Goal: Task Accomplishment & Management: Manage account settings

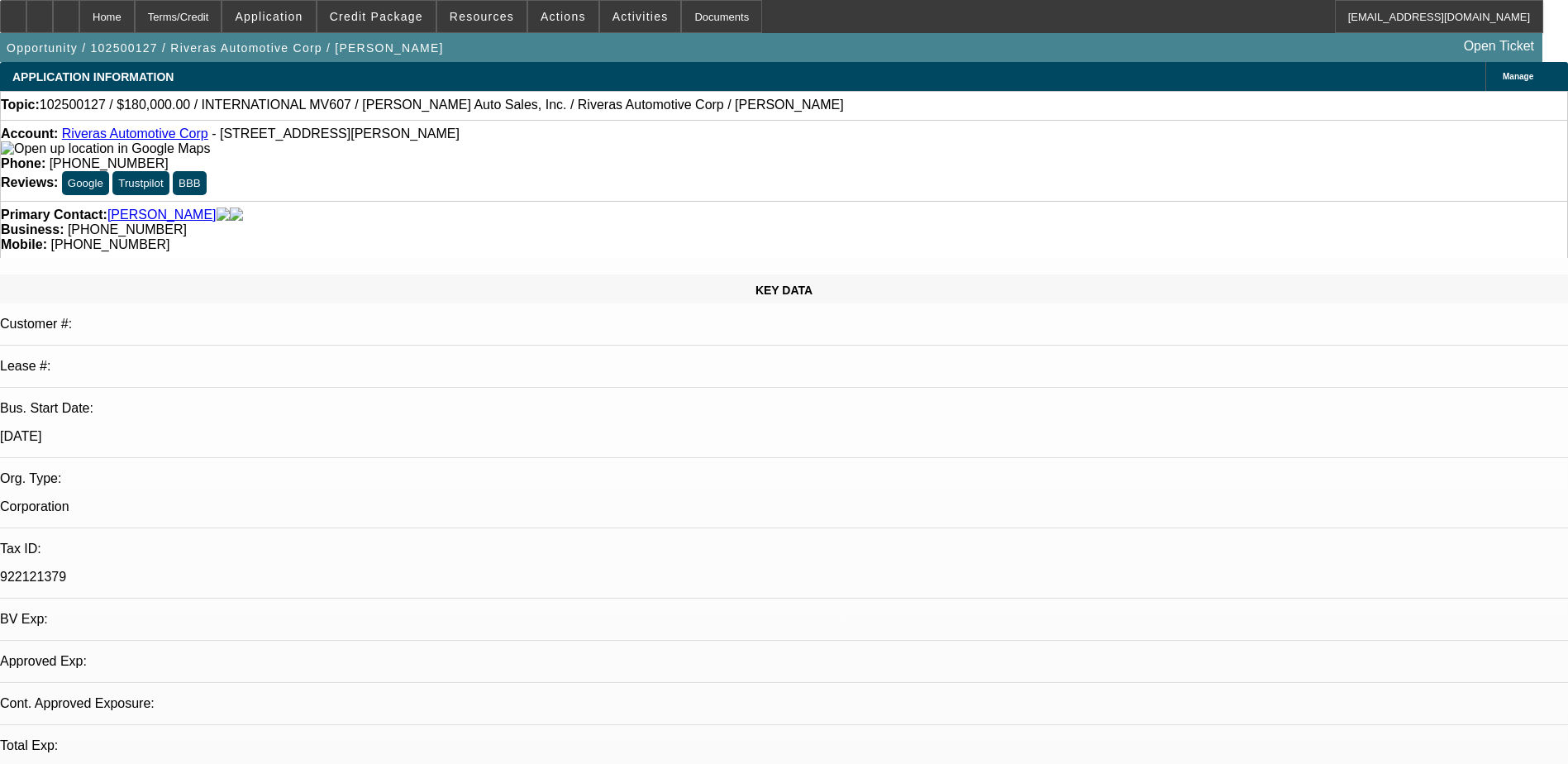
select select "0"
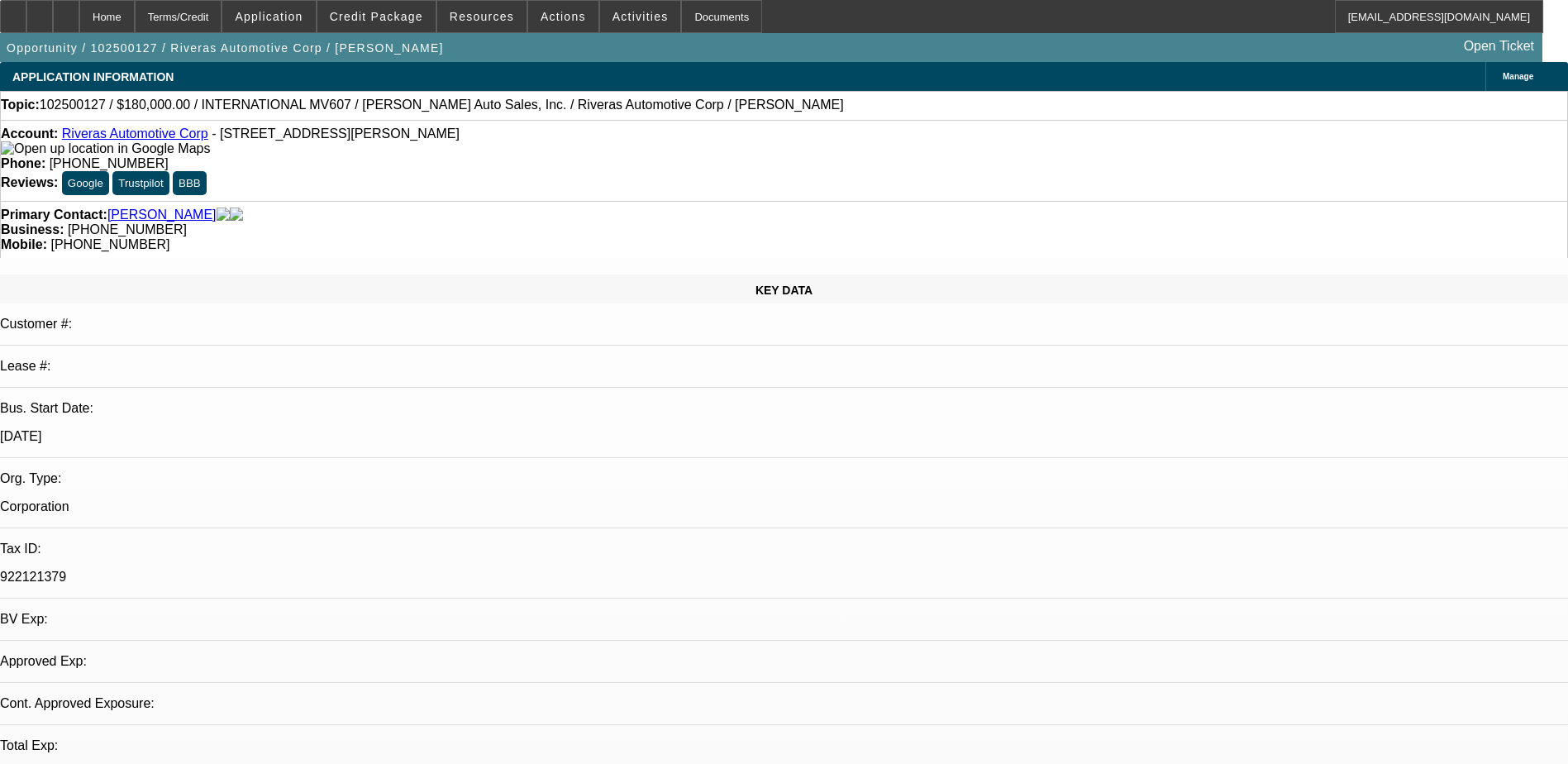
select select "0"
select select "1"
select select "2"
select select "6"
select select "1"
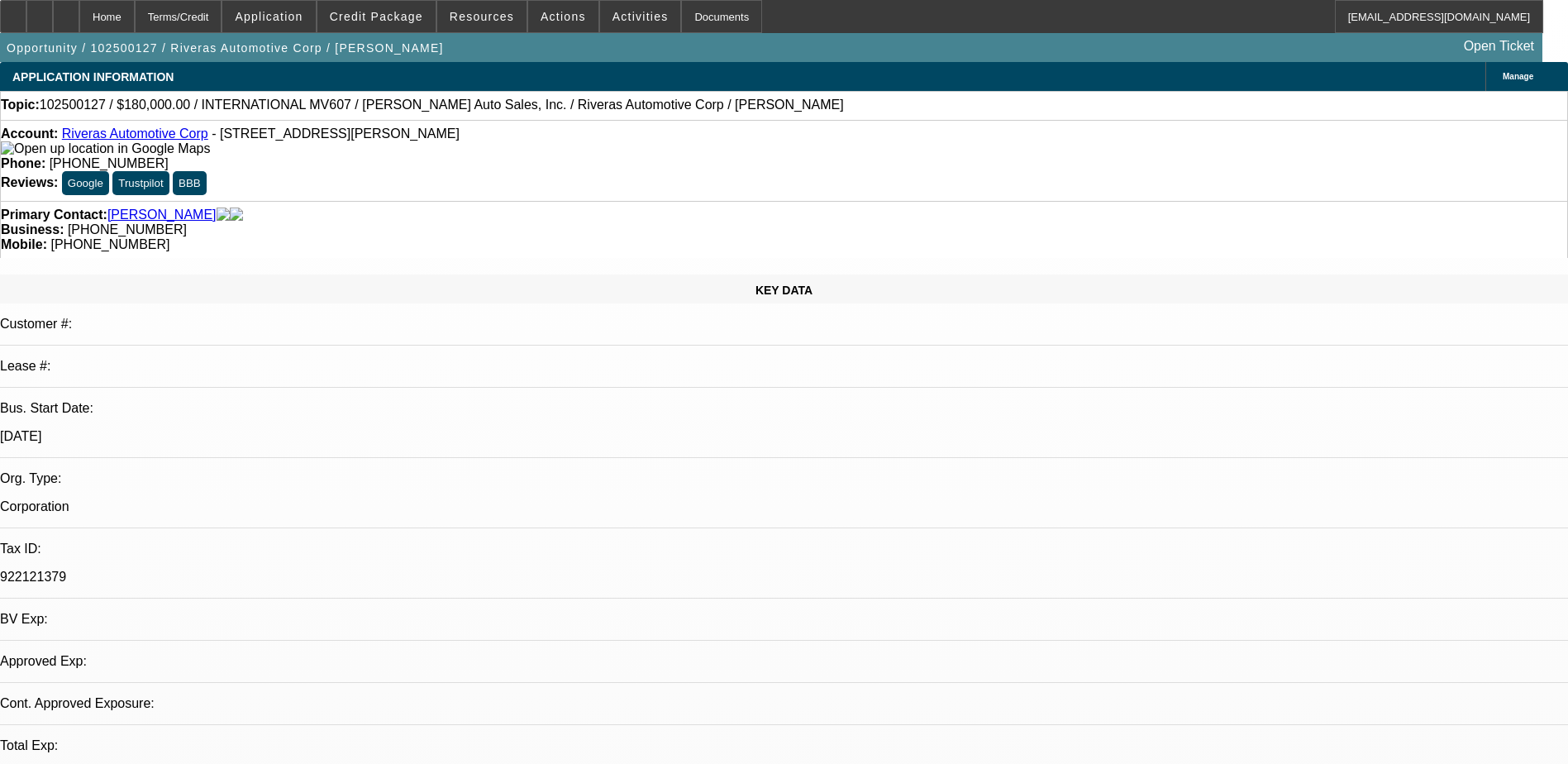
select select "1"
select select "6"
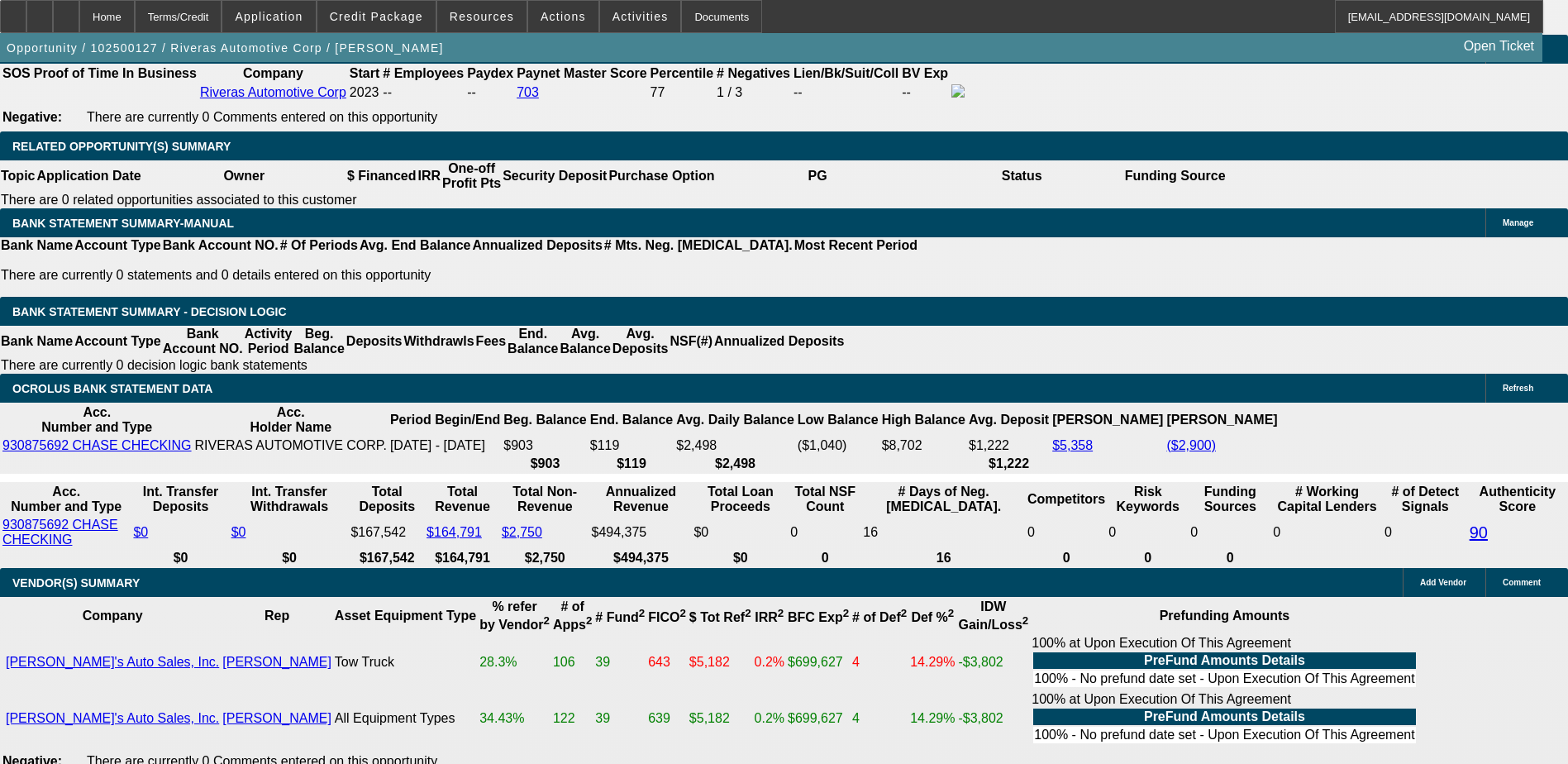
scroll to position [2952, 0]
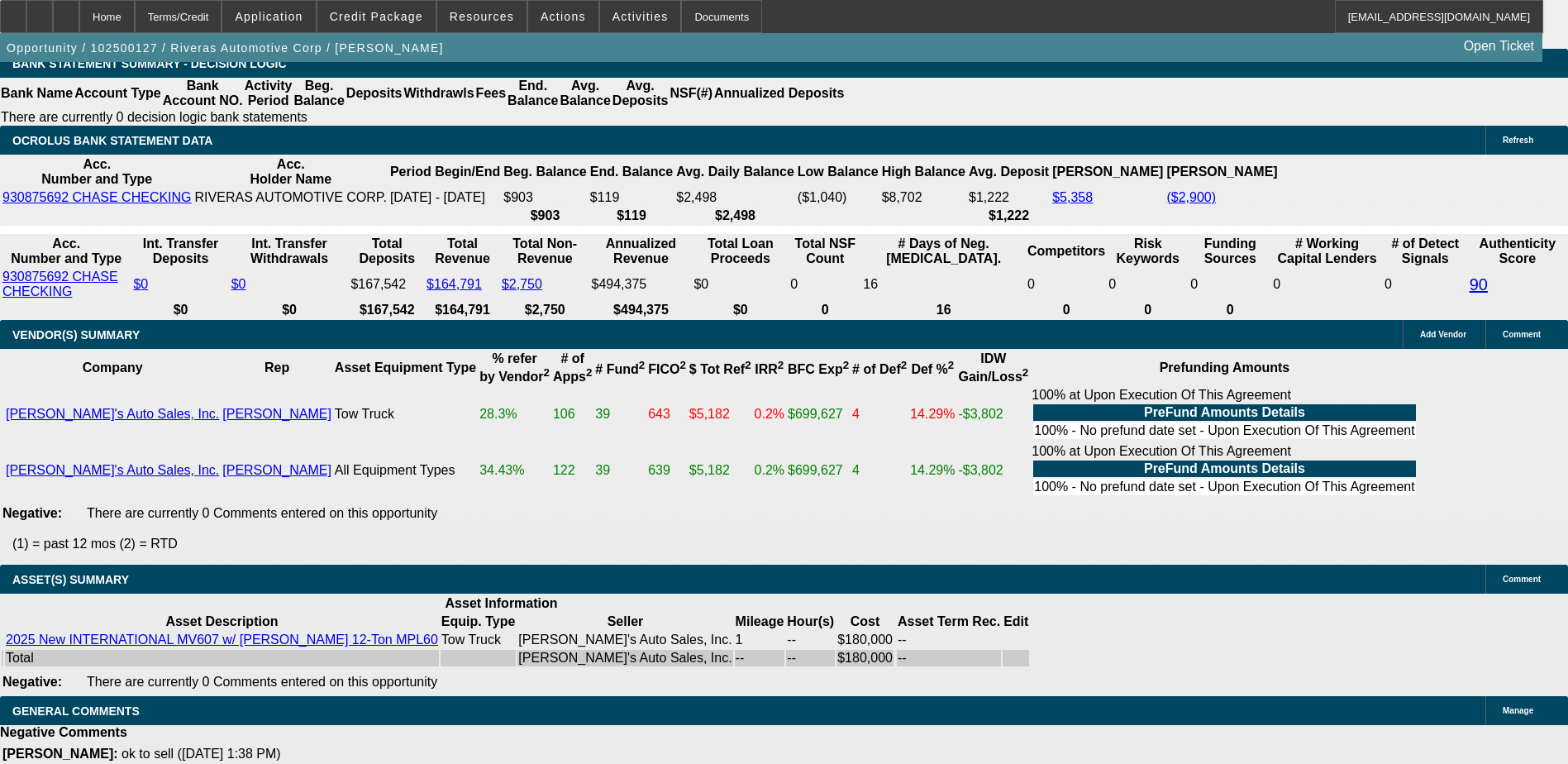
drag, startPoint x: 1311, startPoint y: 241, endPoint x: 1314, endPoint y: 215, distance: 26.2
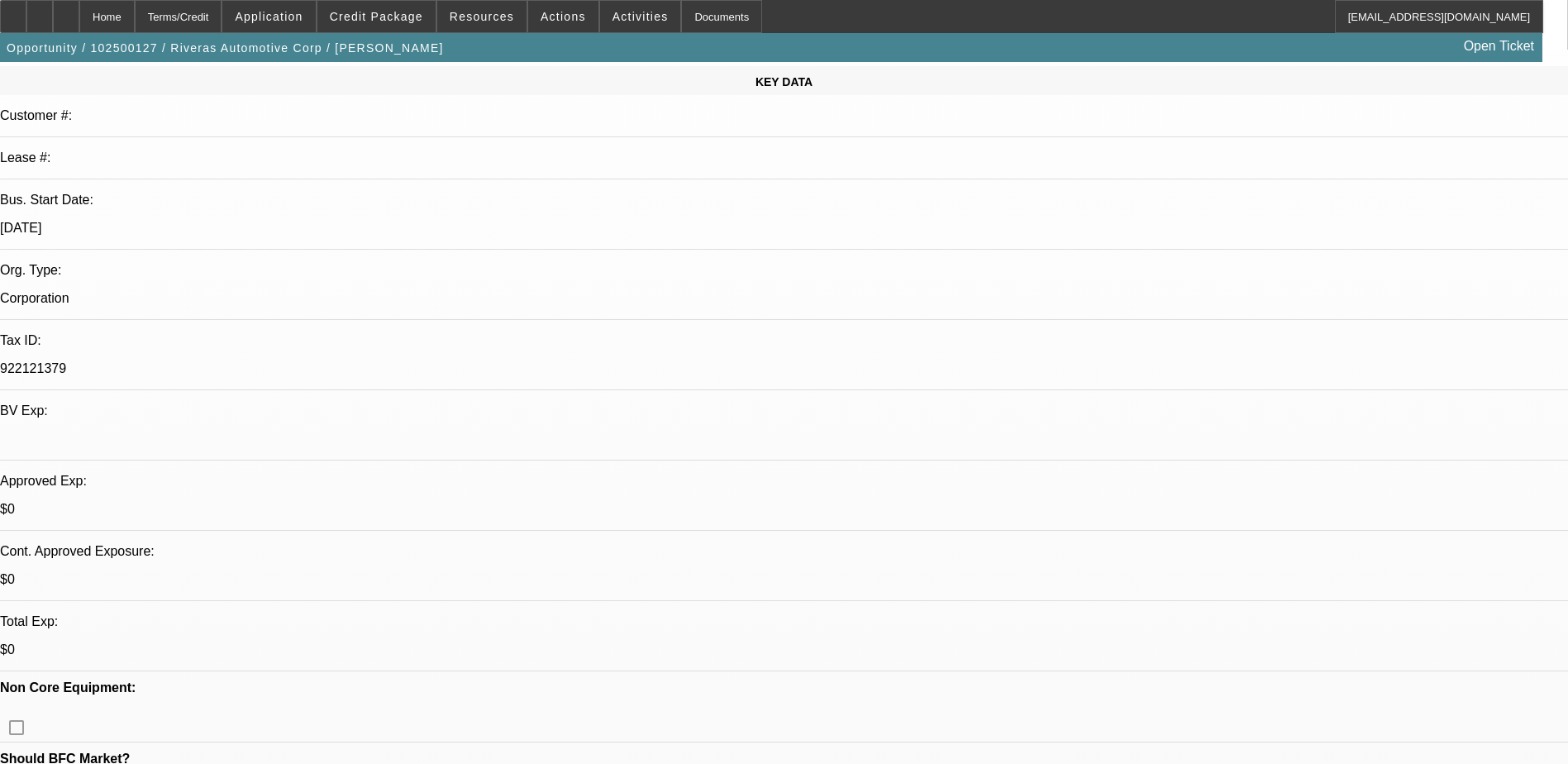
scroll to position [0, 0]
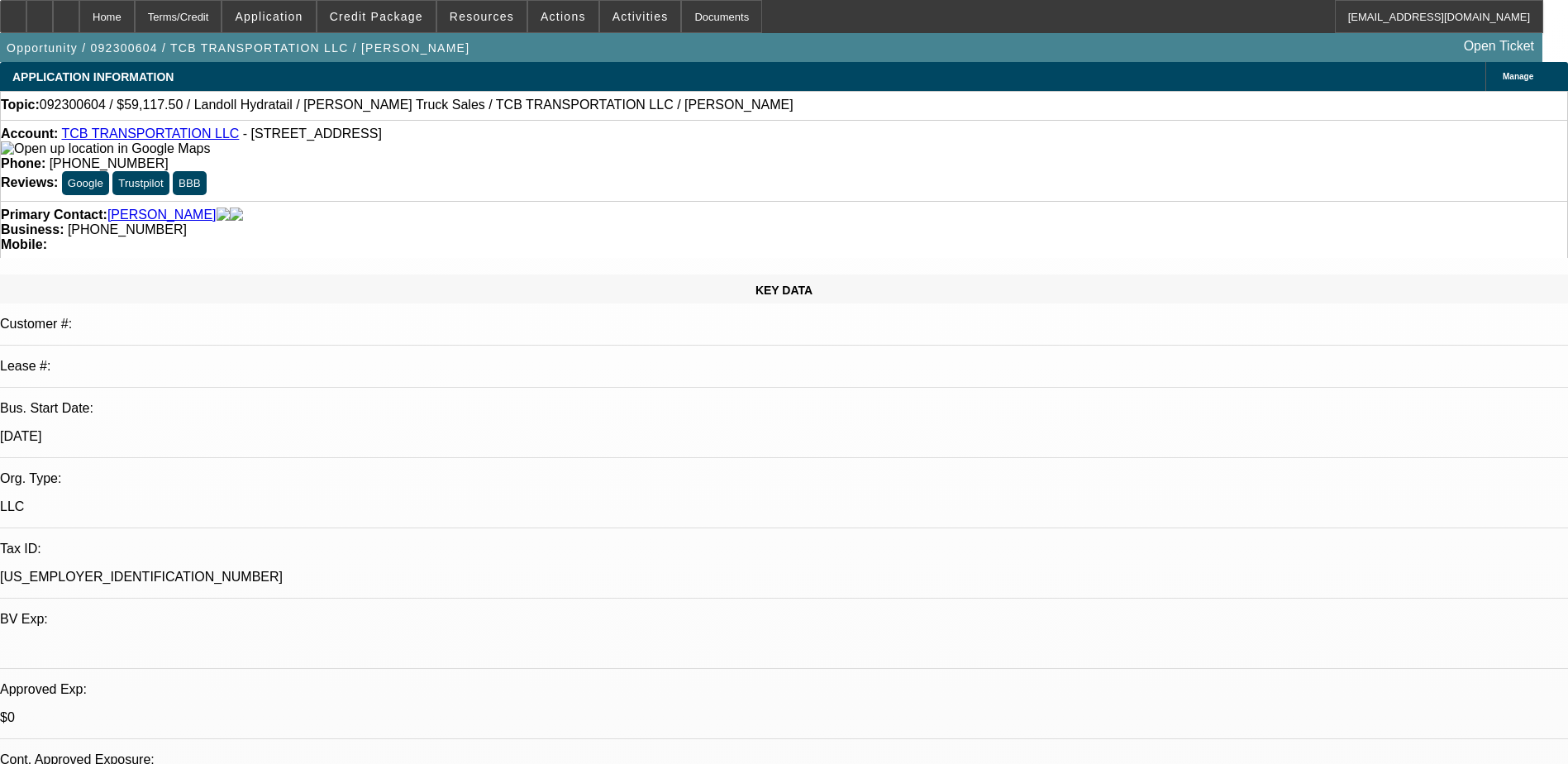
select select "0.15"
select select "0"
select select "0.15"
select select "2"
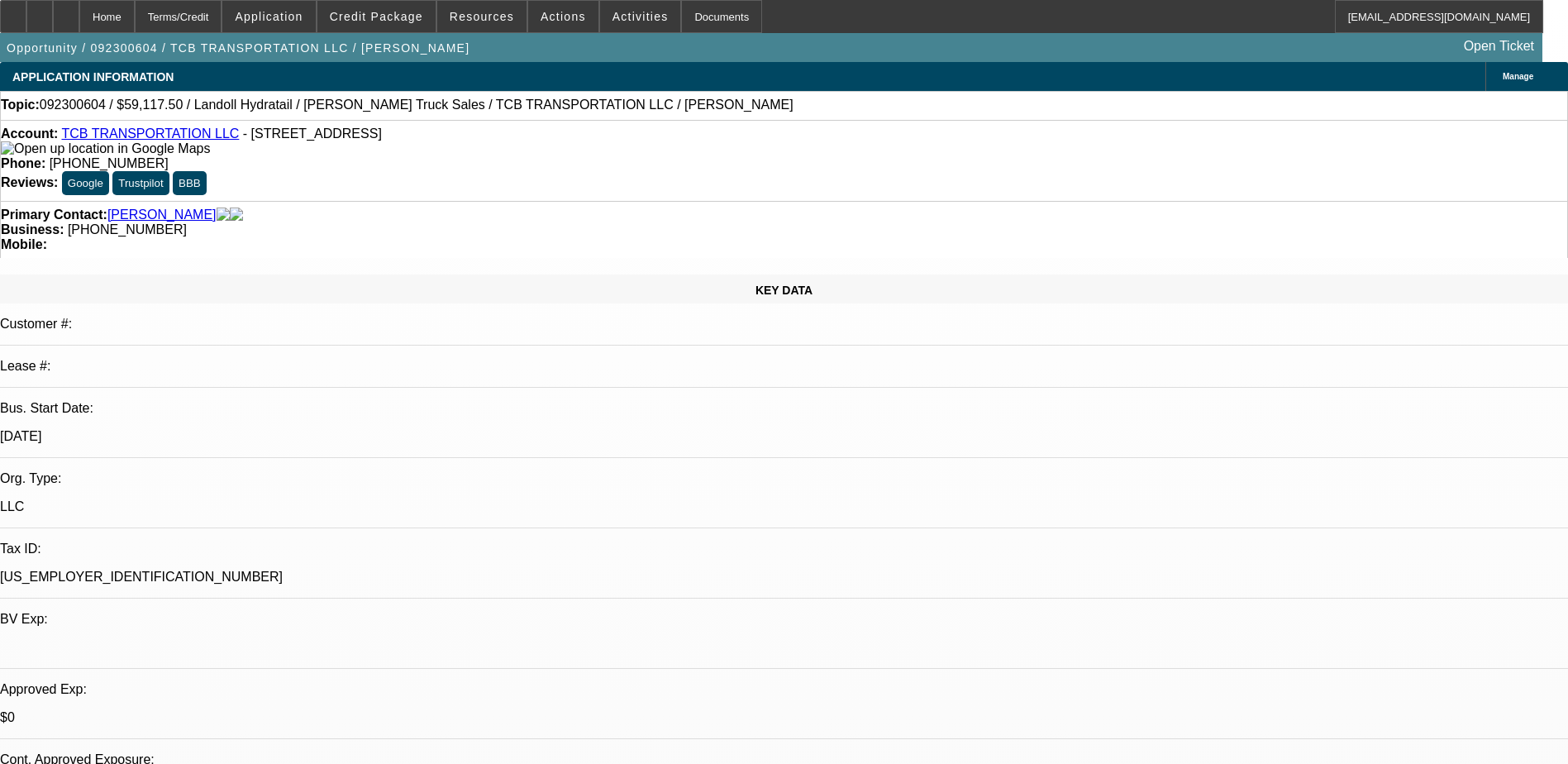
select select "0"
select select "0.15"
select select "2"
select select "0"
select select "0.15"
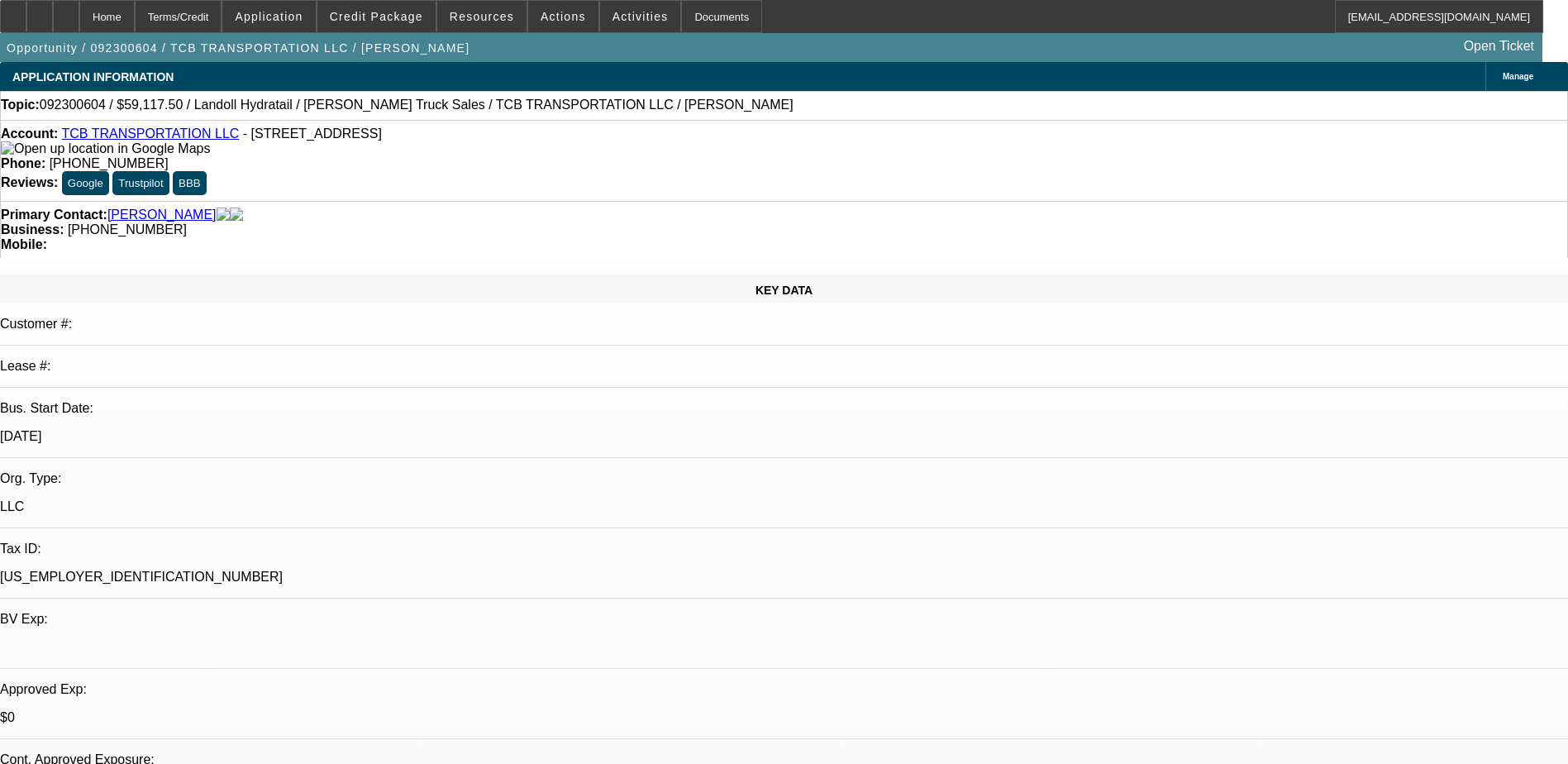
select select "2"
select select "0"
select select "1"
select select "6"
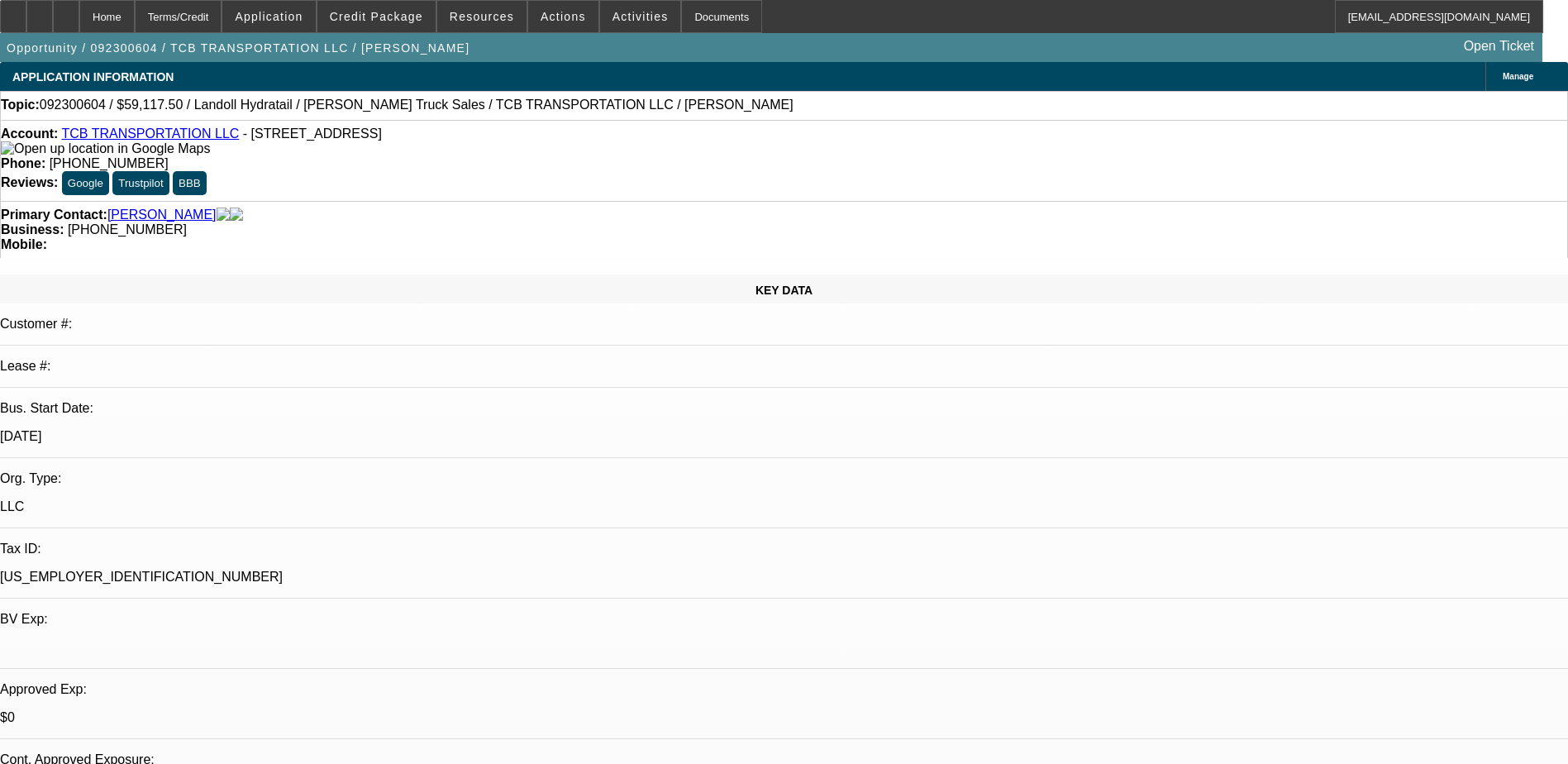
select select "1"
select select "2"
select select "6"
select select "1"
select select "2"
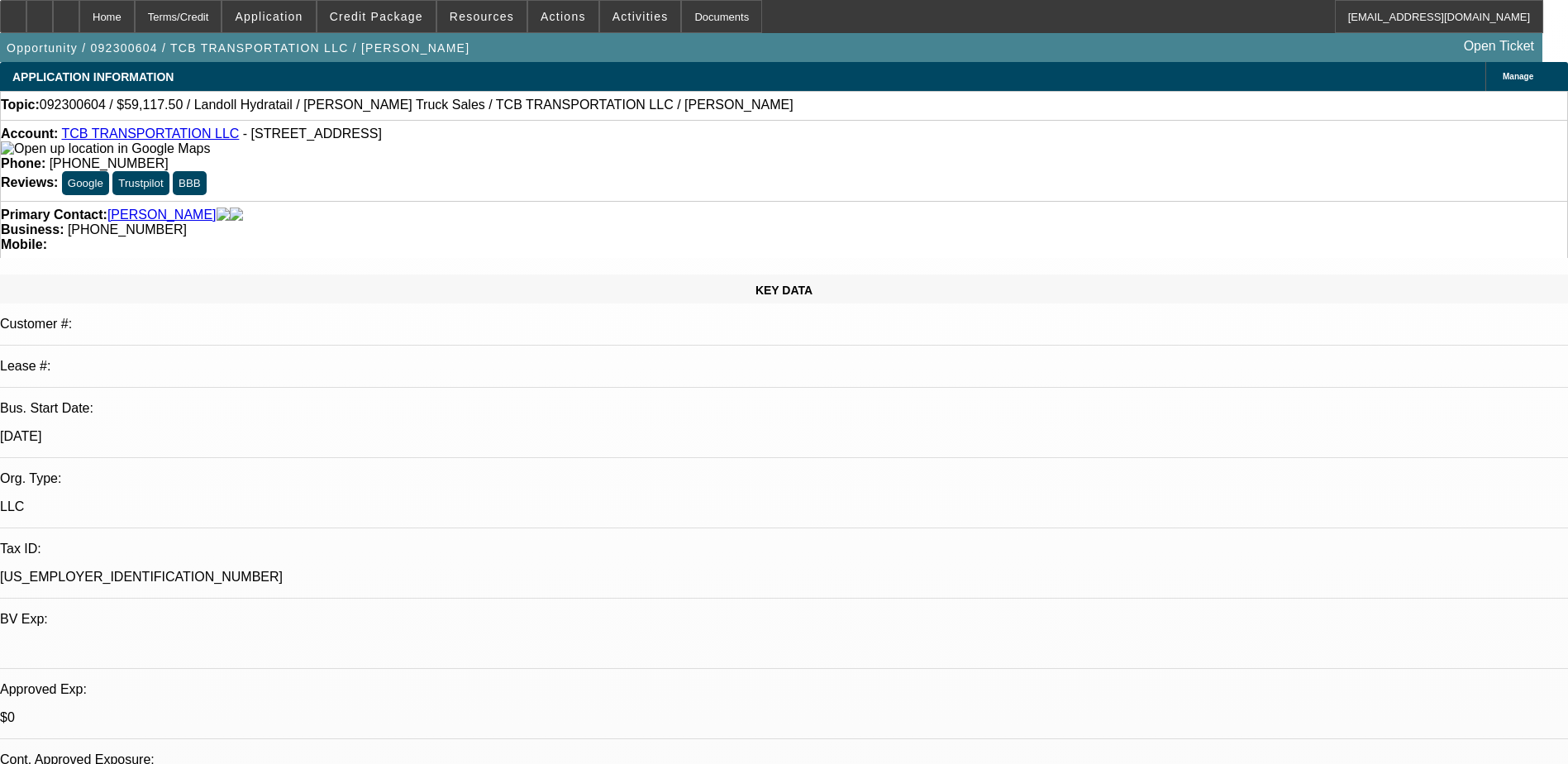
select select "6"
select select "1"
select select "2"
select select "6"
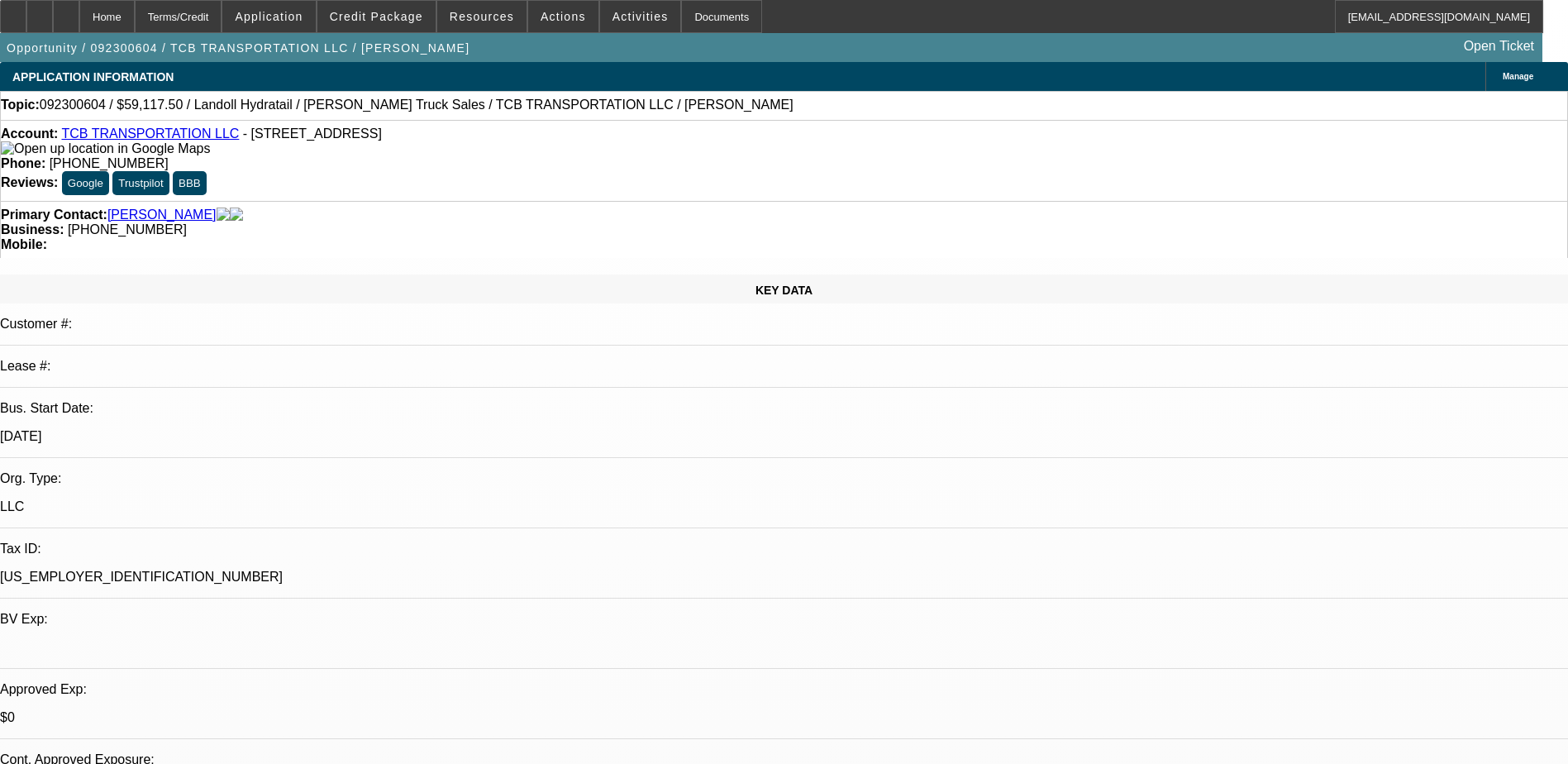
drag, startPoint x: 1269, startPoint y: 590, endPoint x: 1437, endPoint y: 590, distance: 168.0
drag, startPoint x: 1437, startPoint y: 590, endPoint x: 1417, endPoint y: 592, distance: 20.1
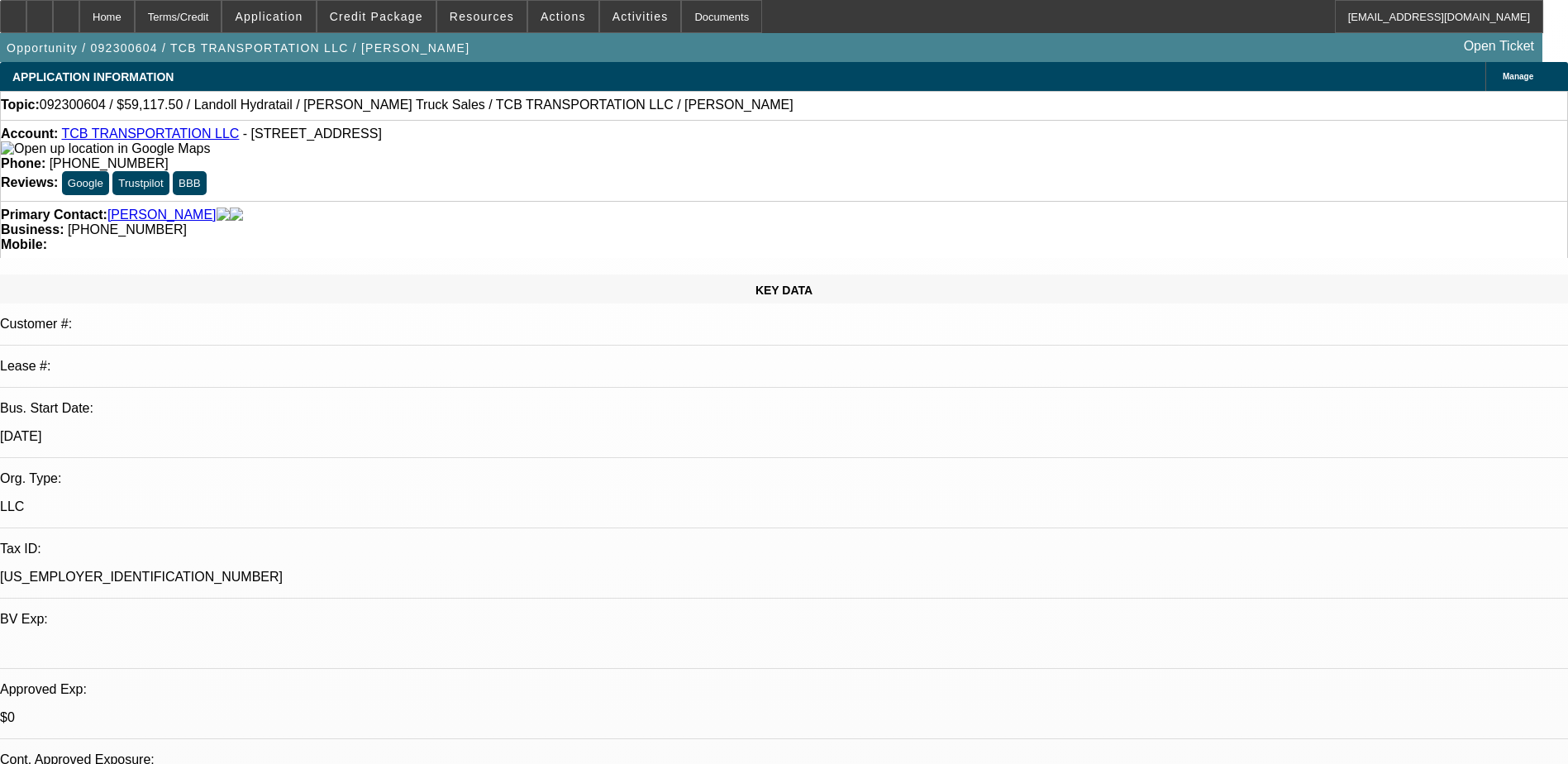
drag, startPoint x: 1284, startPoint y: 601, endPoint x: 1500, endPoint y: 641, distance: 219.7
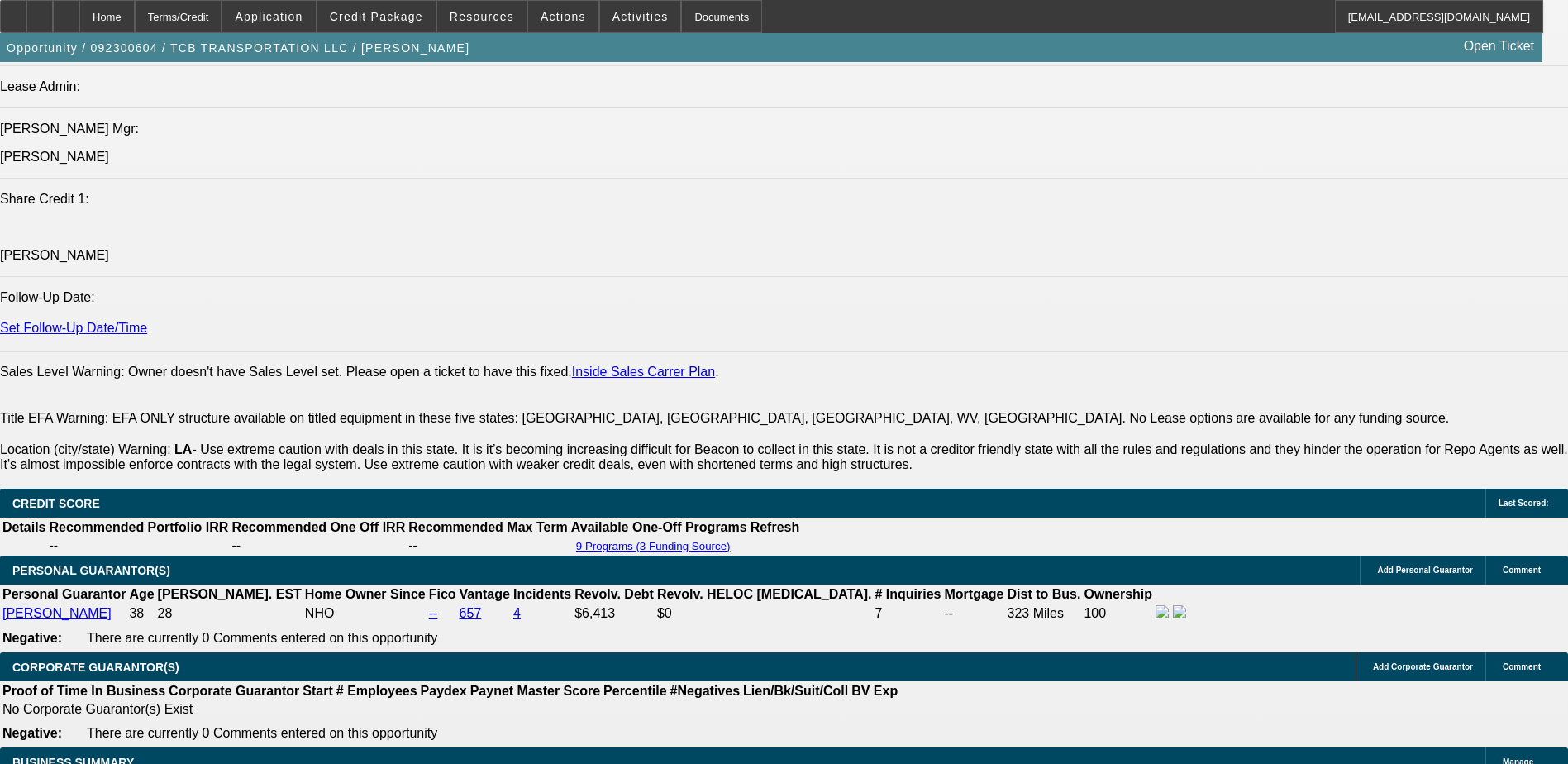
scroll to position [2269, 0]
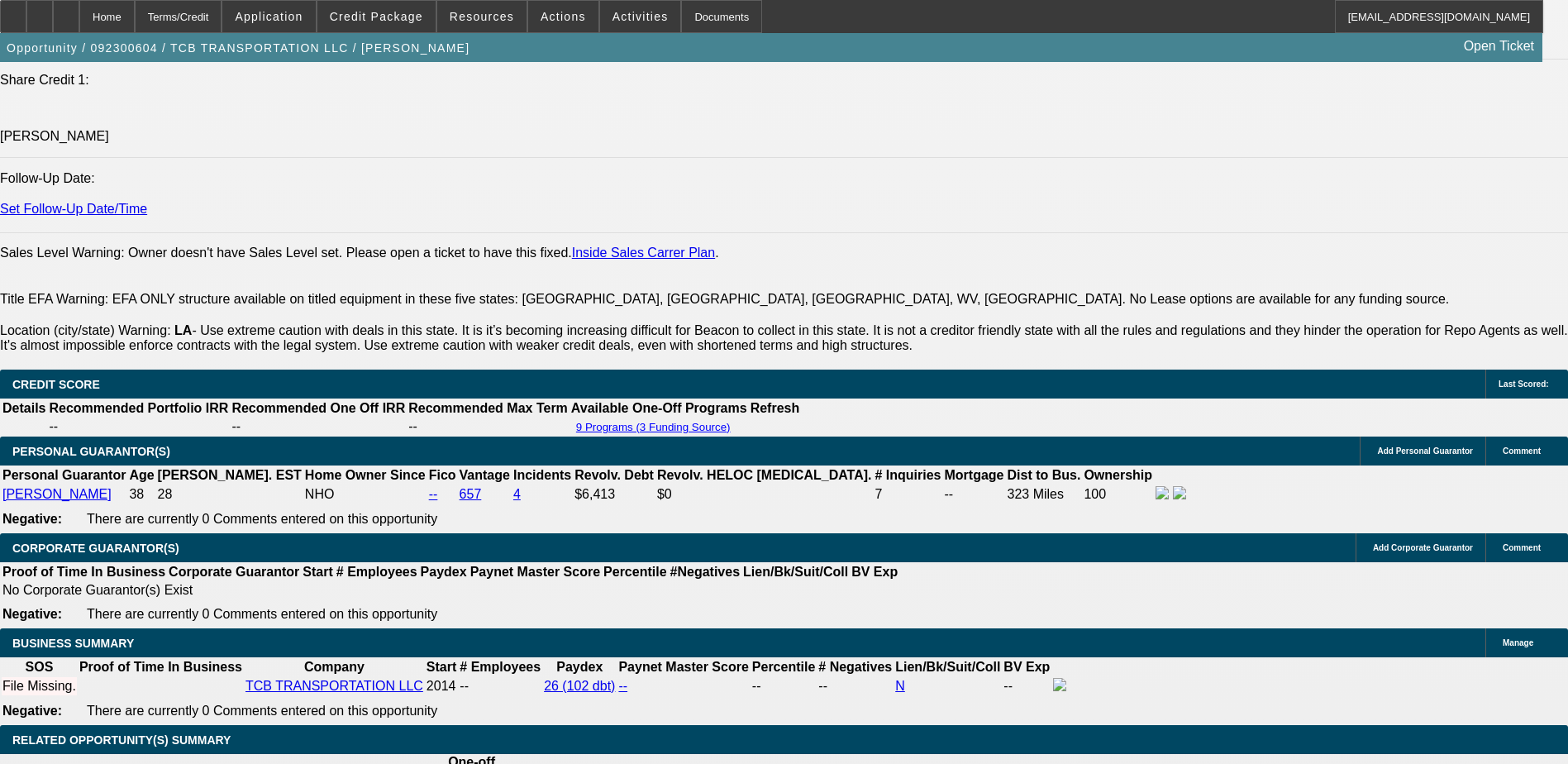
select select "0.15"
select select "2"
select select "0"
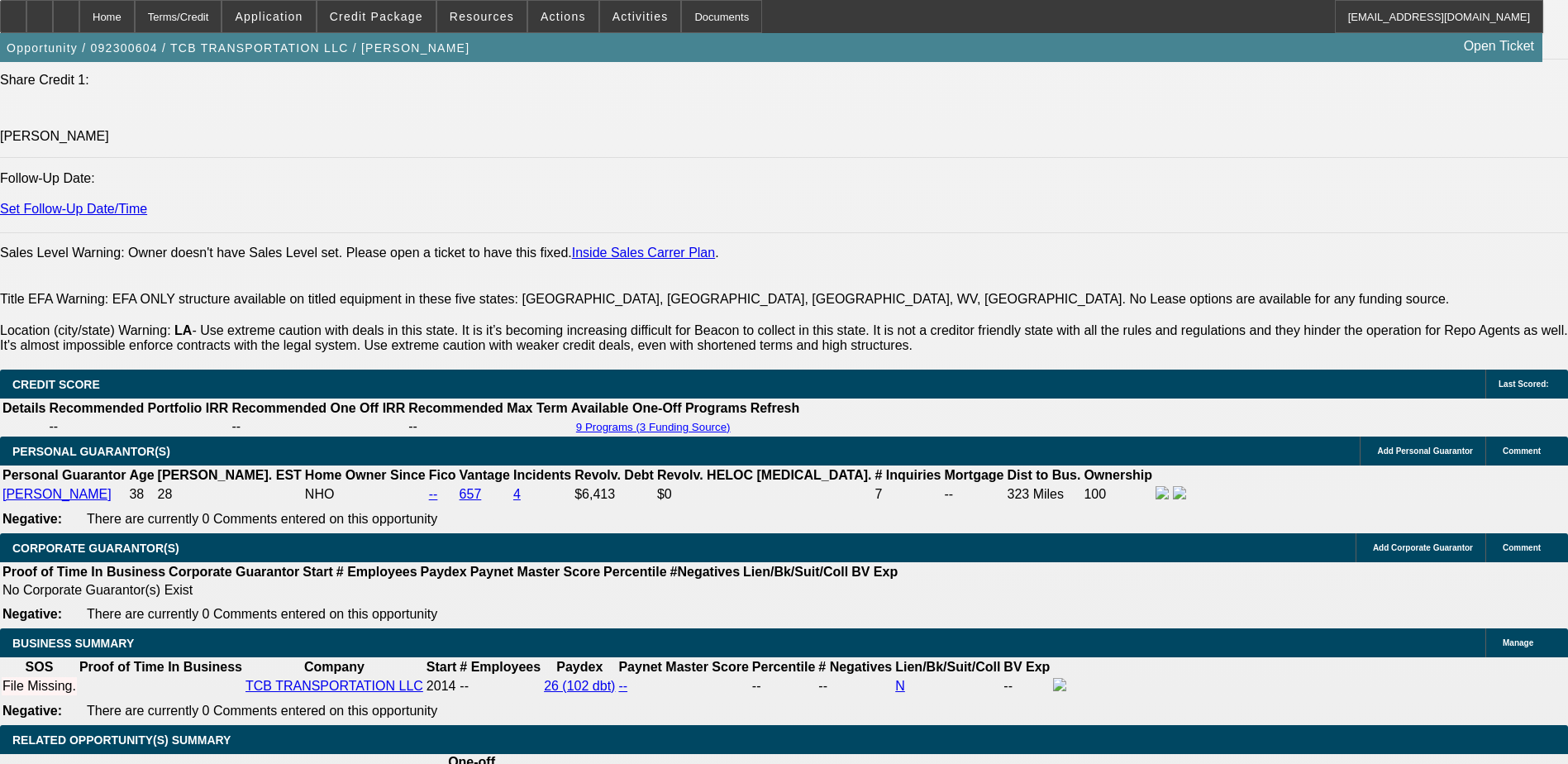
select select "6"
select select "0.1"
select select "0"
select select "2"
select select "0"
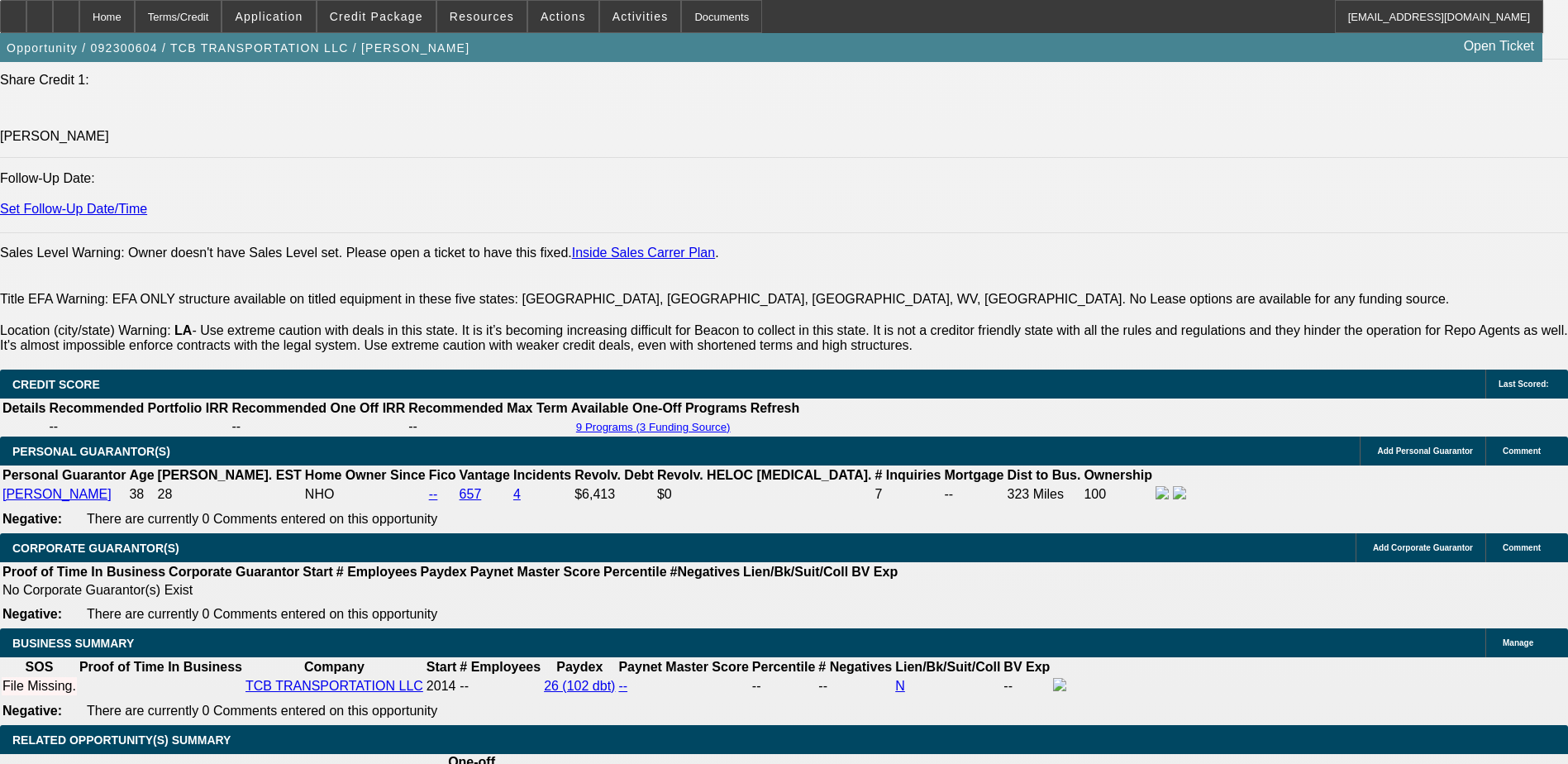
select select "6"
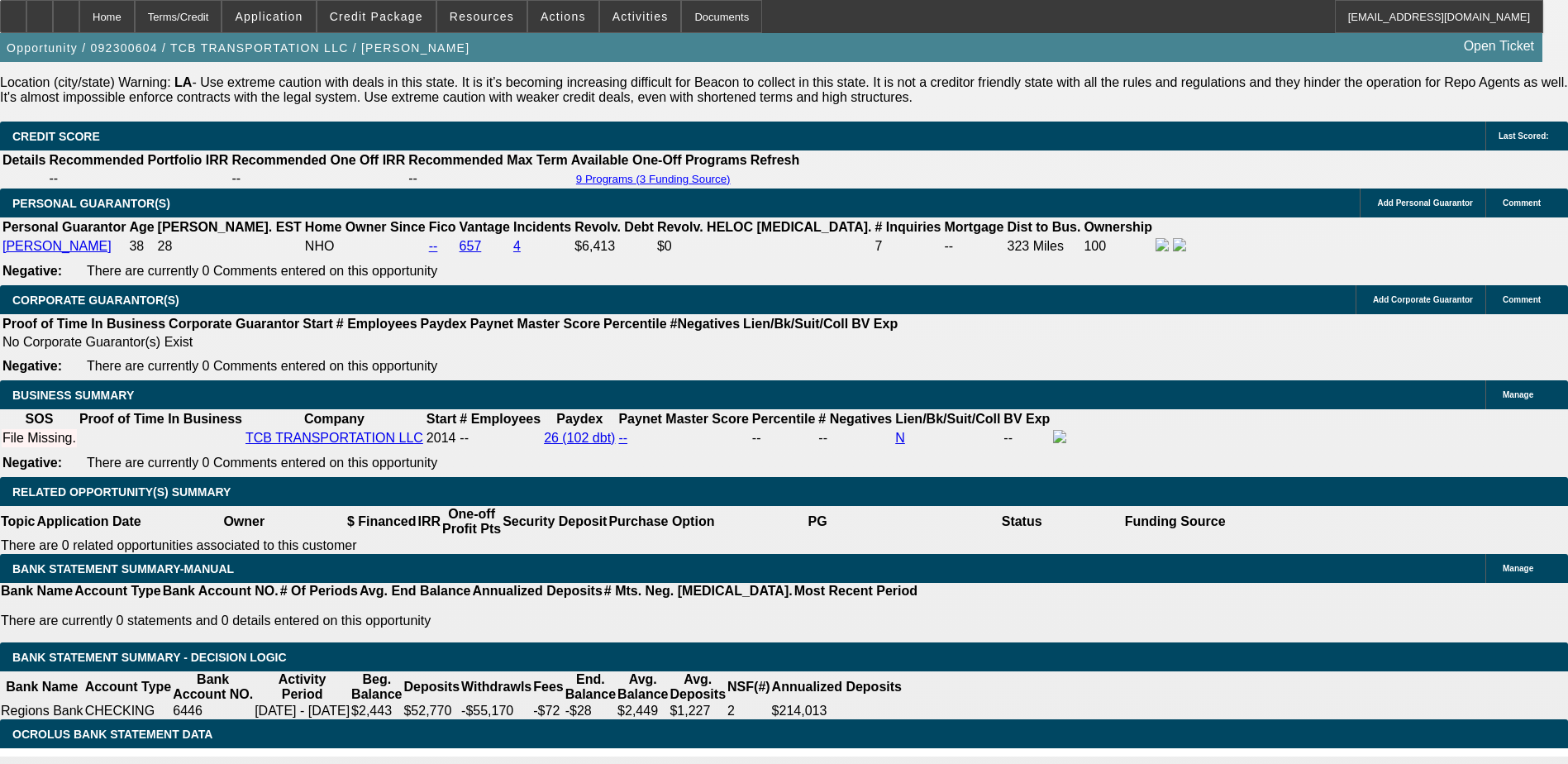
scroll to position [413, 0]
drag, startPoint x: 1185, startPoint y: 556, endPoint x: 1465, endPoint y: 584, distance: 281.4
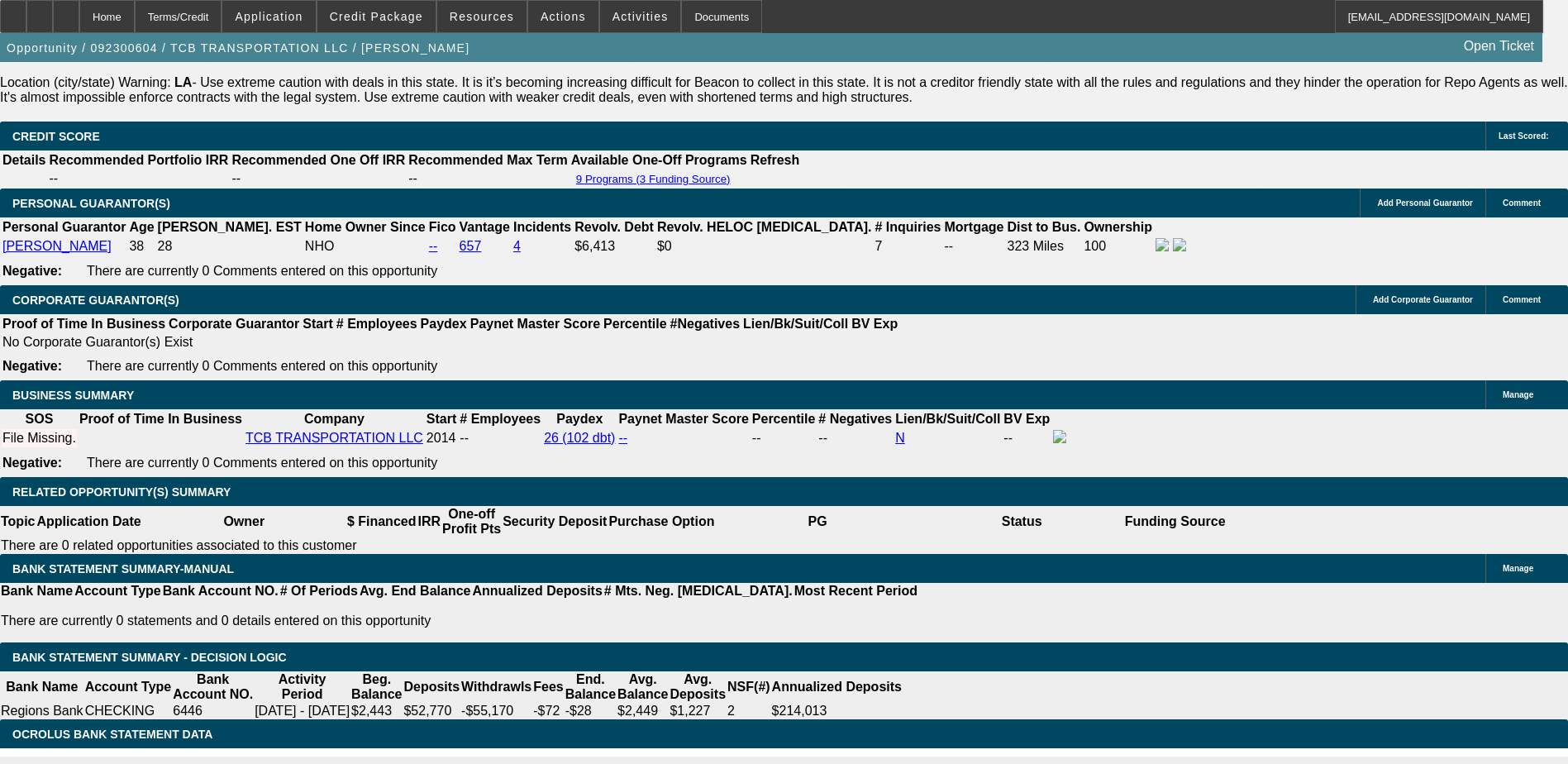
drag, startPoint x: 1465, startPoint y: 584, endPoint x: 1430, endPoint y: 592, distance: 35.9
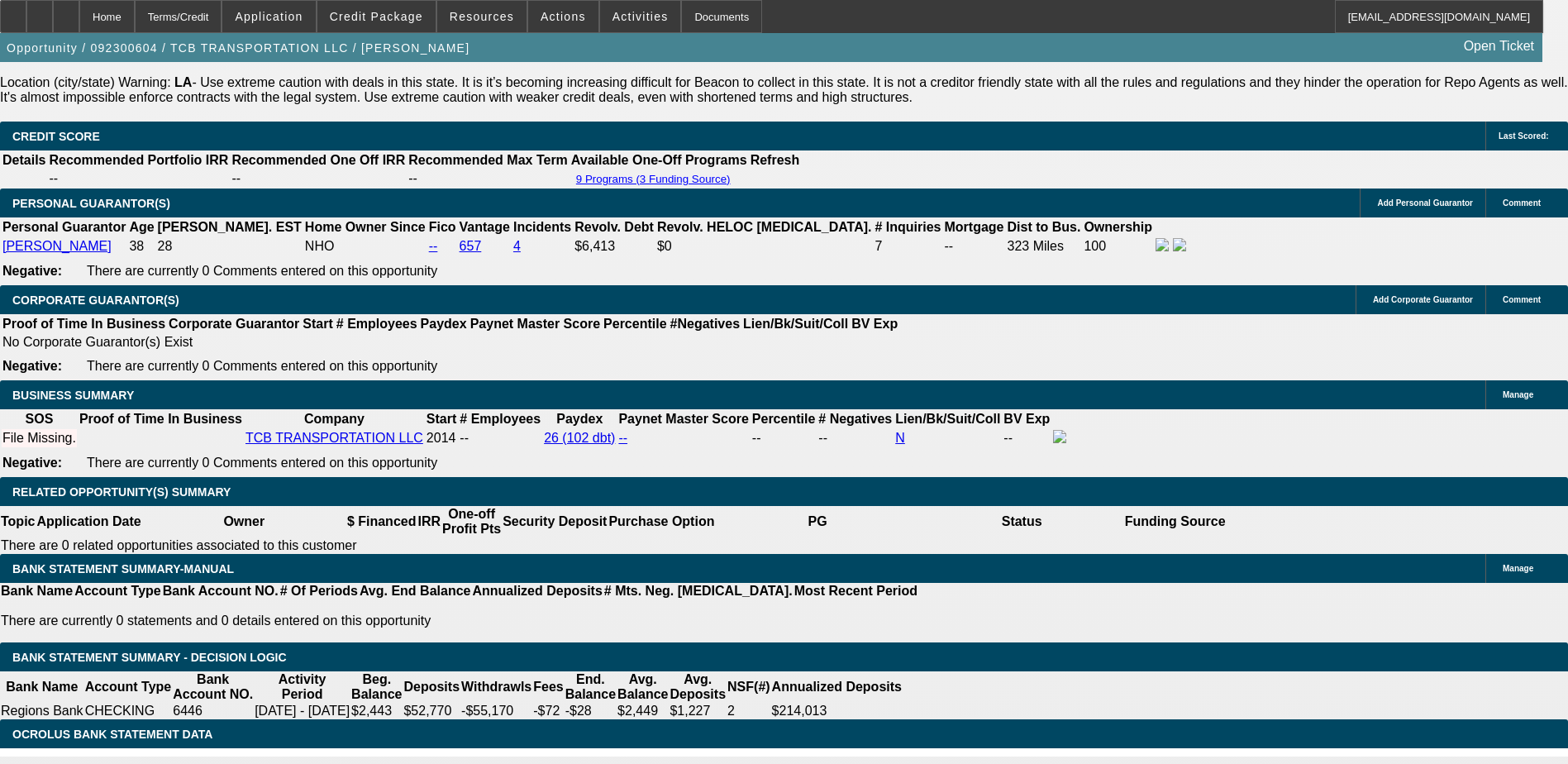
drag, startPoint x: 1350, startPoint y: 583, endPoint x: 1264, endPoint y: 397, distance: 204.9
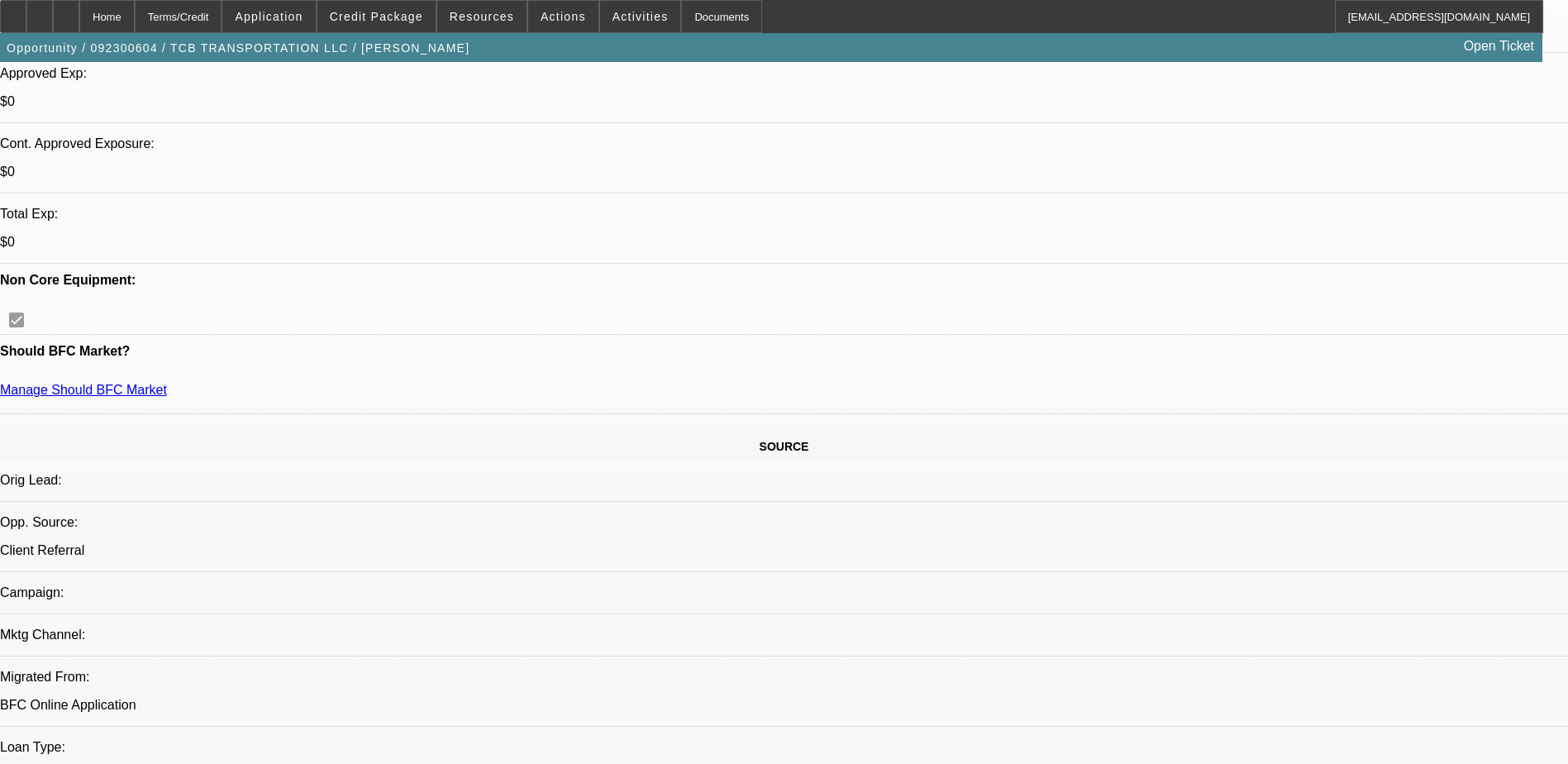
scroll to position [615, 0]
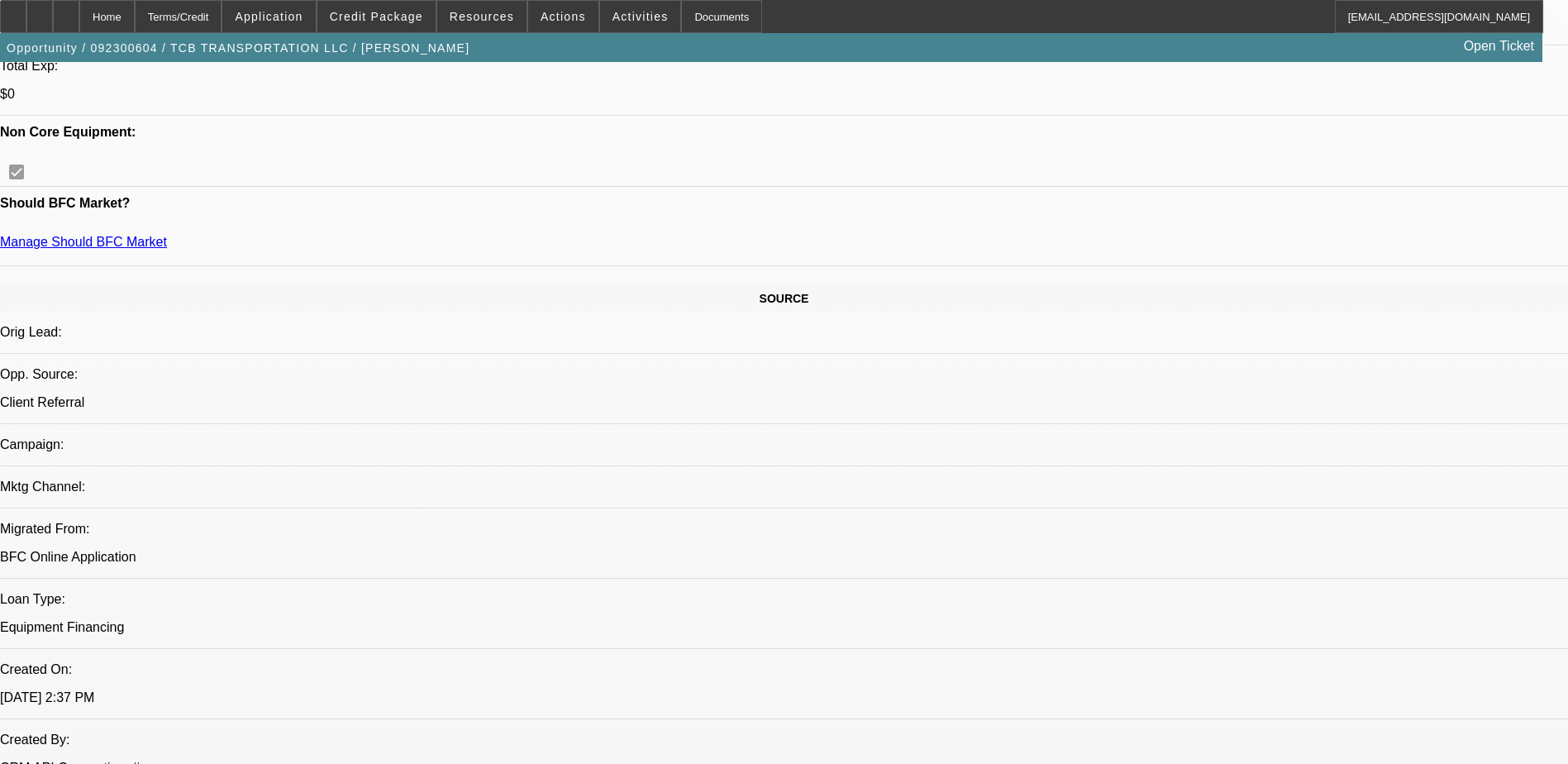
scroll to position [781, 0]
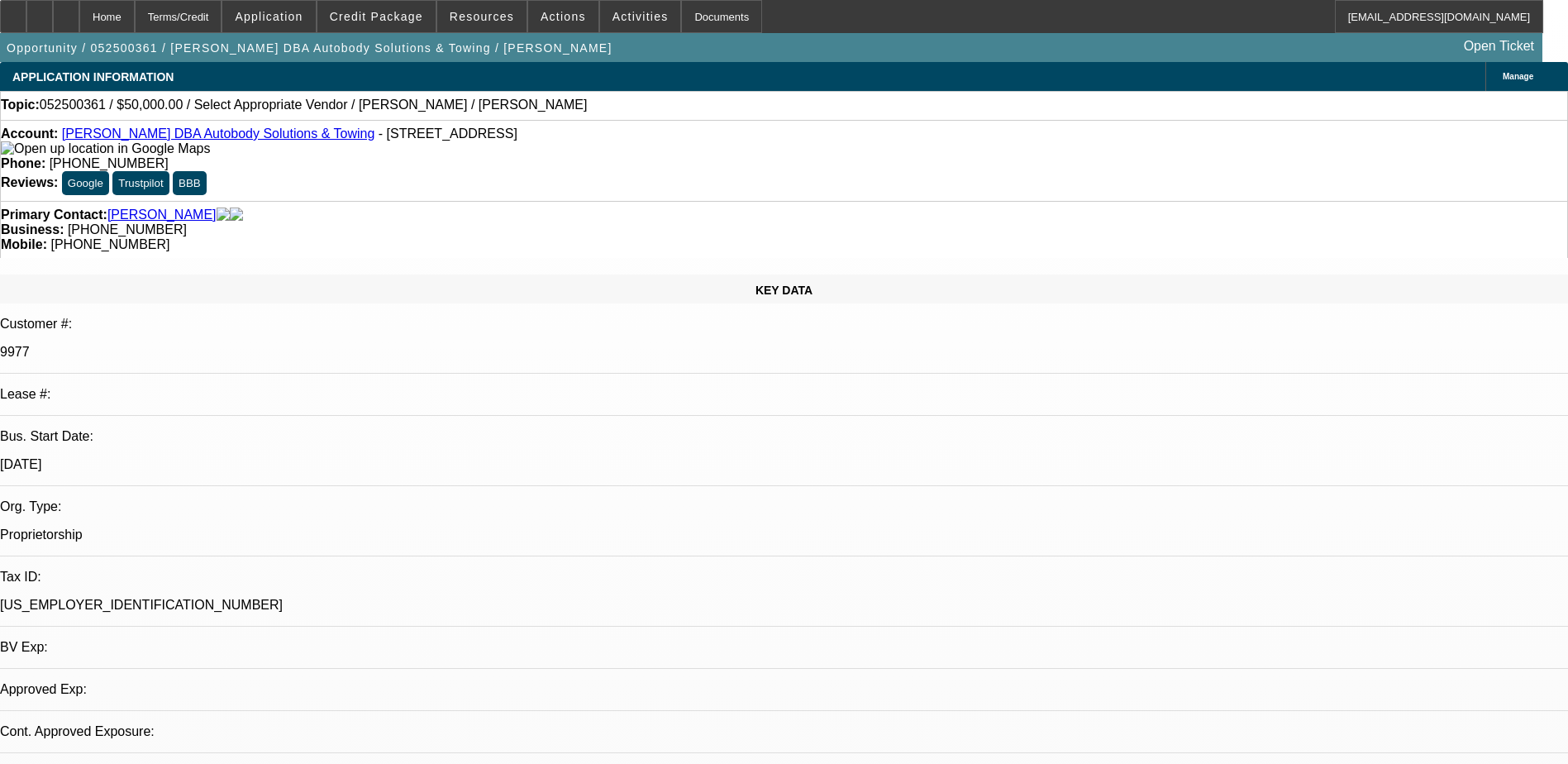
select select "0"
select select "2"
select select "0.1"
select select "1"
select select "2"
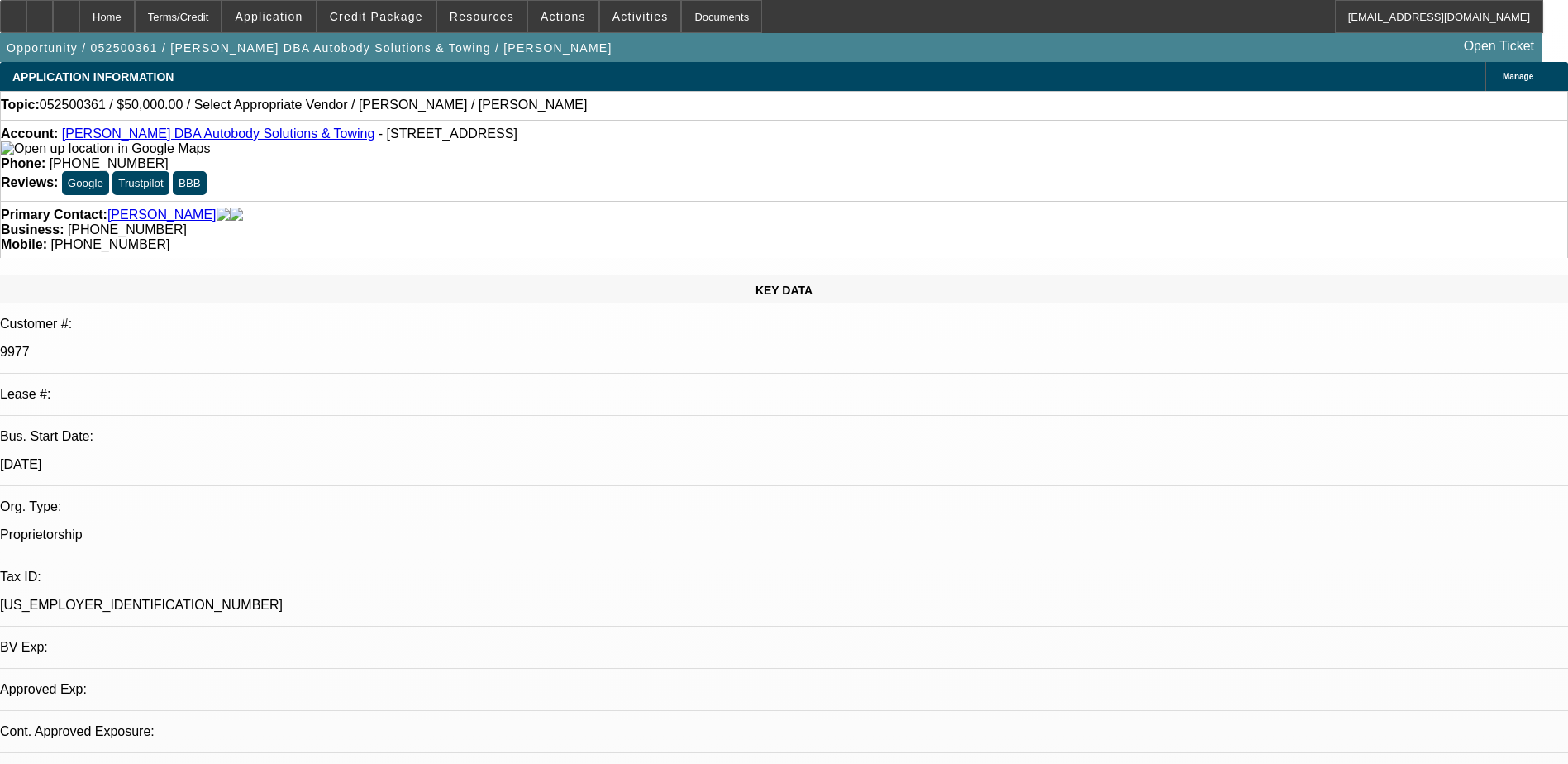
select select "4"
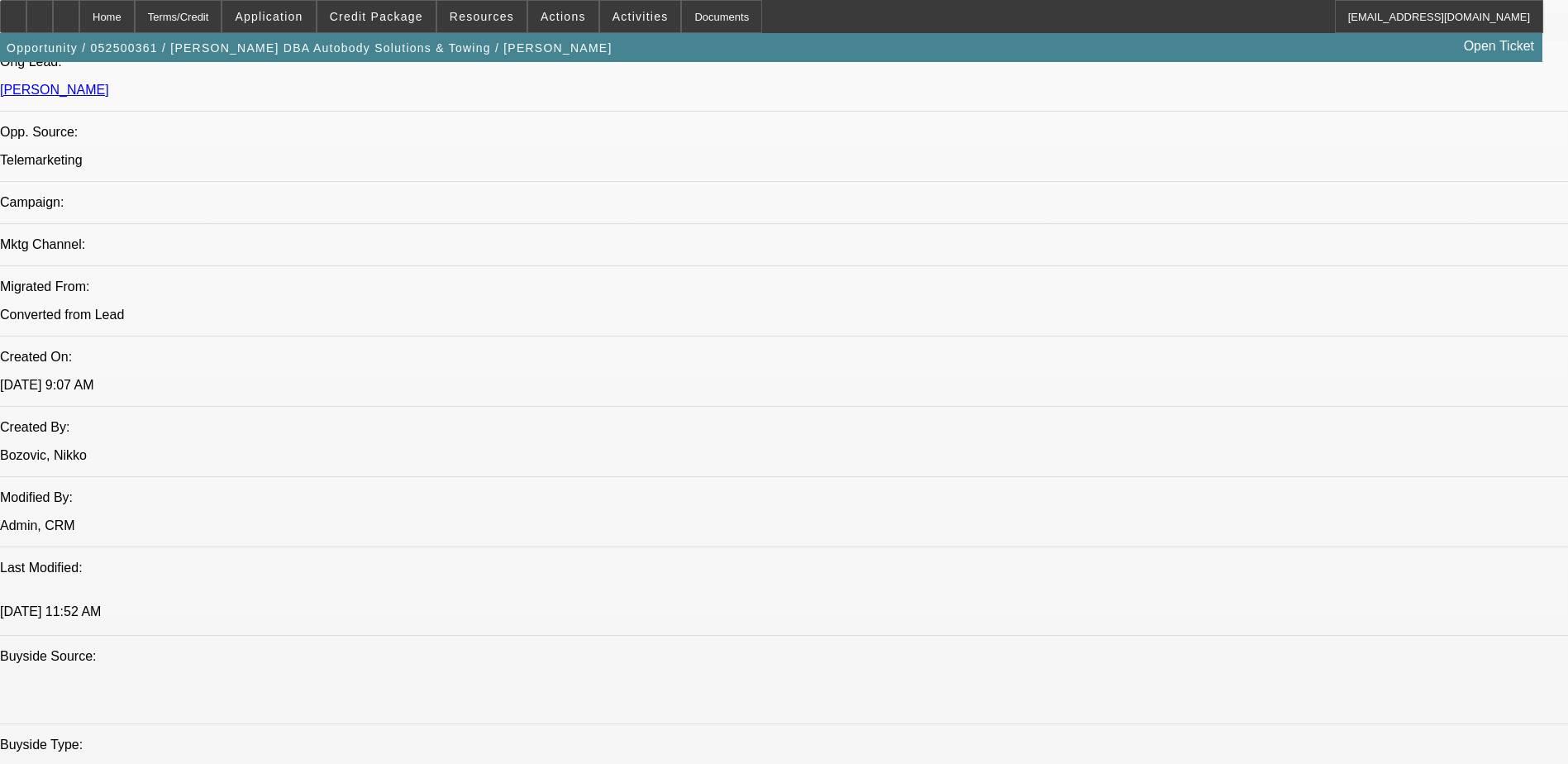
scroll to position [688, 0]
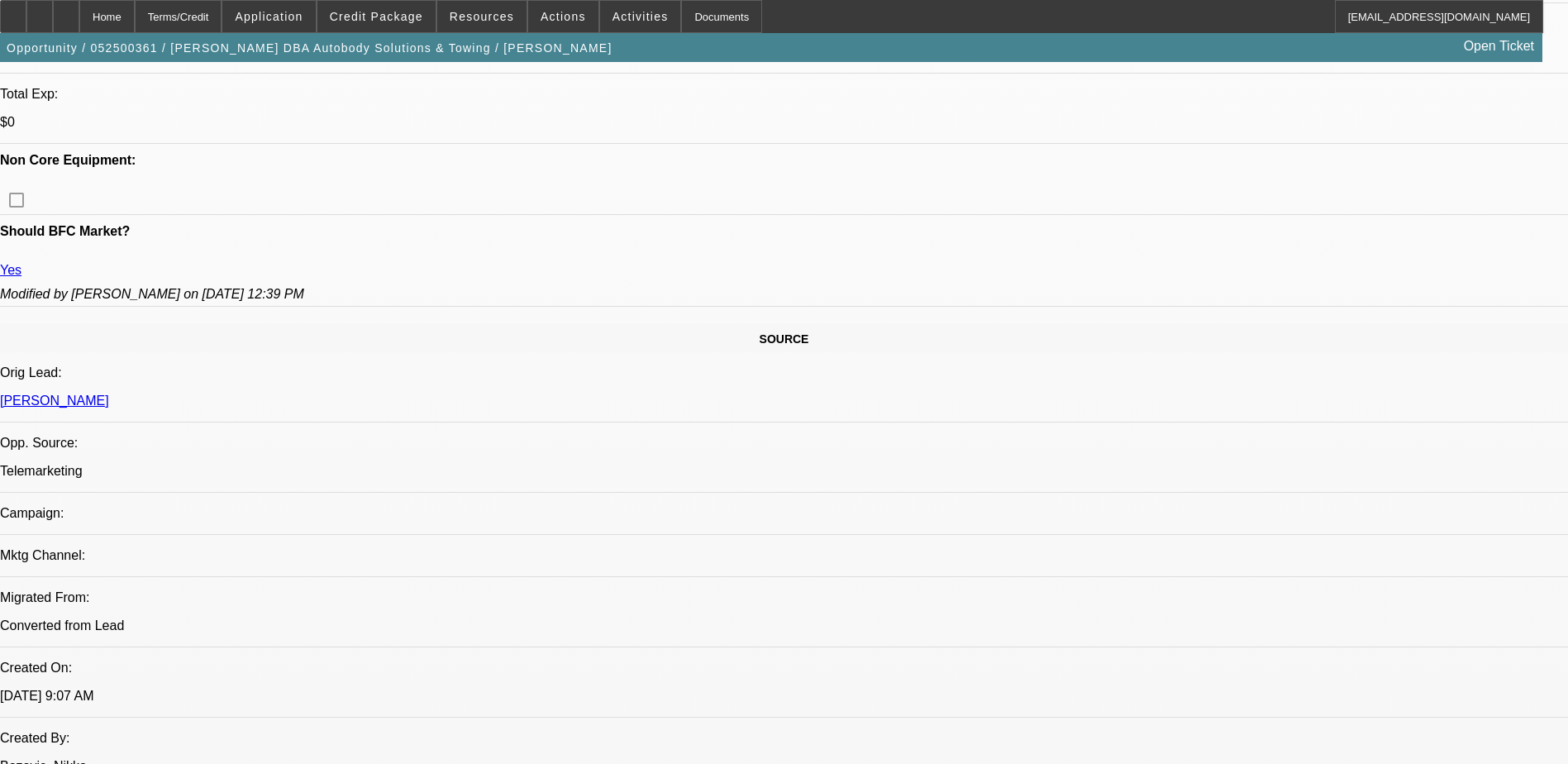
scroll to position [744, 0]
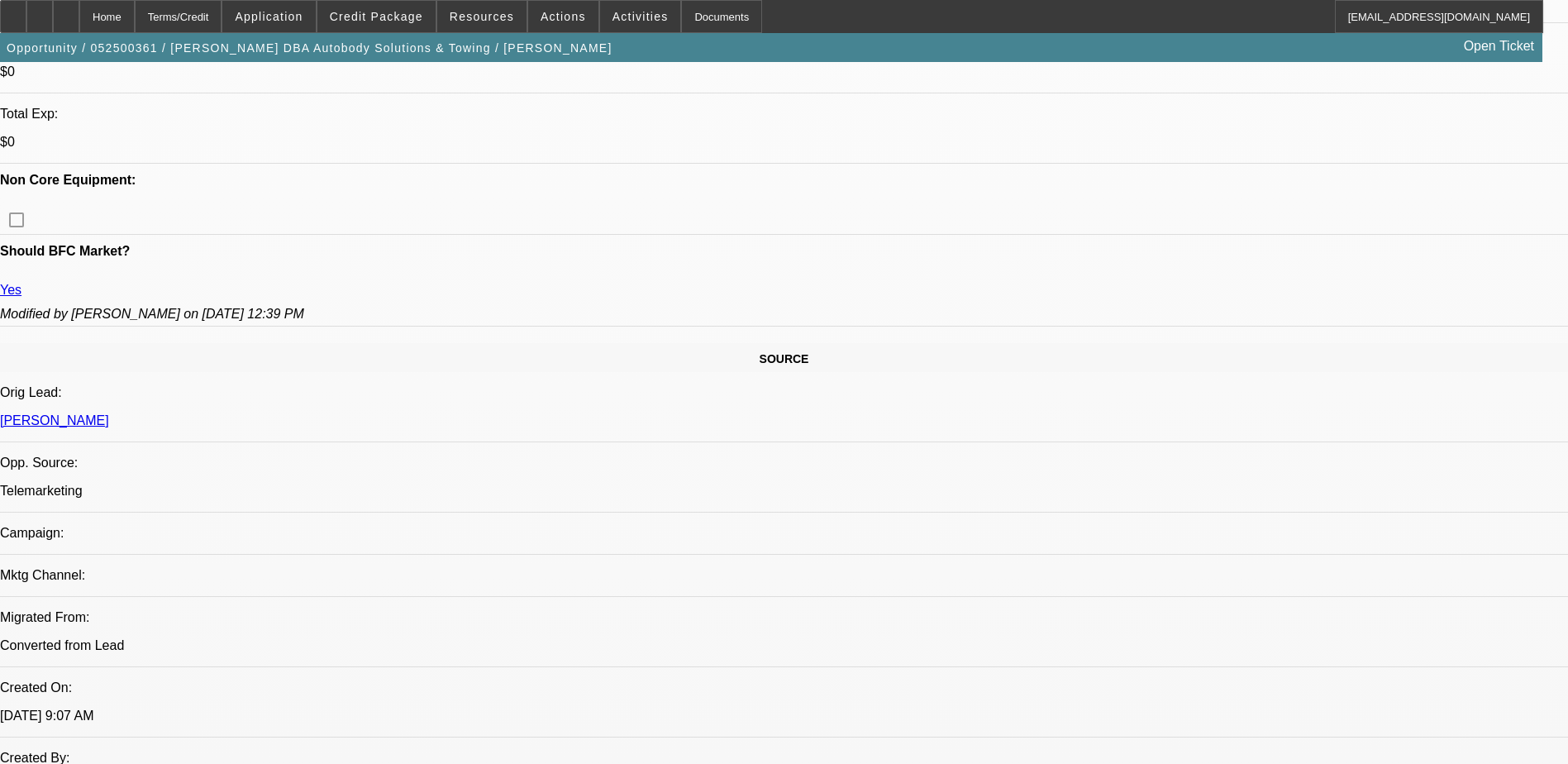
scroll to position [109, 0]
drag, startPoint x: 1174, startPoint y: 607, endPoint x: 1347, endPoint y: 595, distance: 173.4
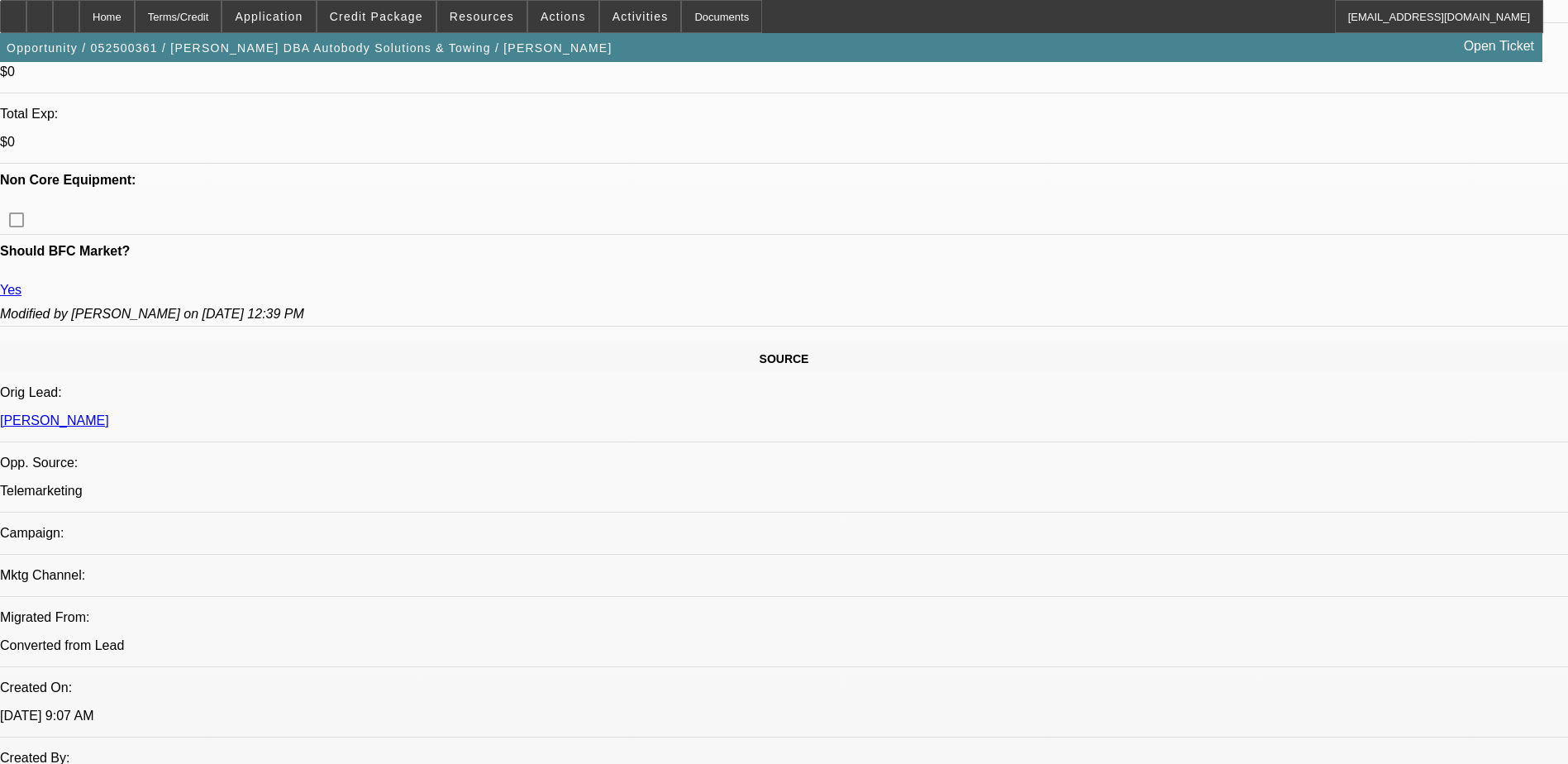
drag, startPoint x: 1347, startPoint y: 595, endPoint x: 1320, endPoint y: 608, distance: 30.0
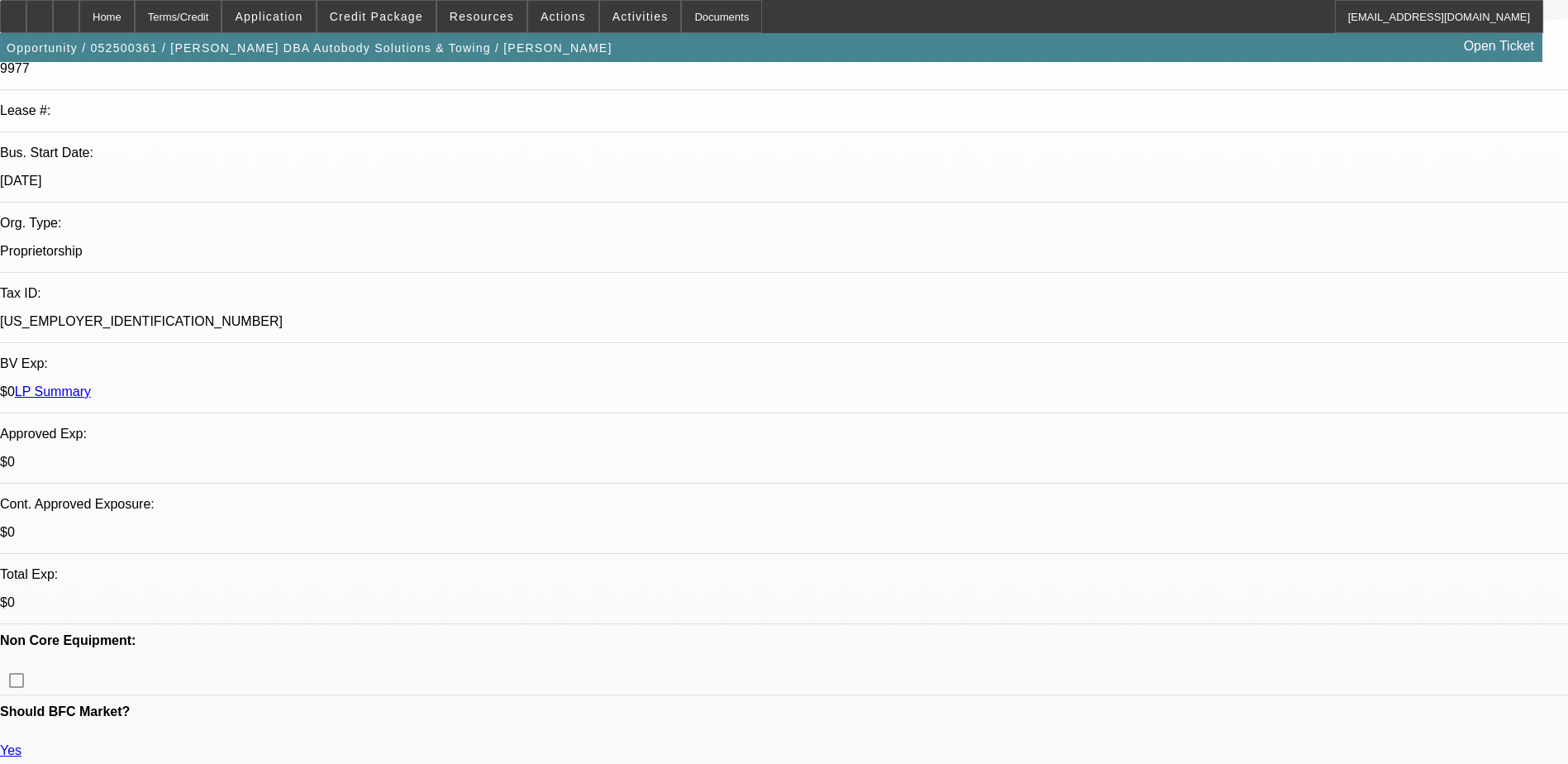
scroll to position [0, 0]
